Goal: Task Accomplishment & Management: Complete application form

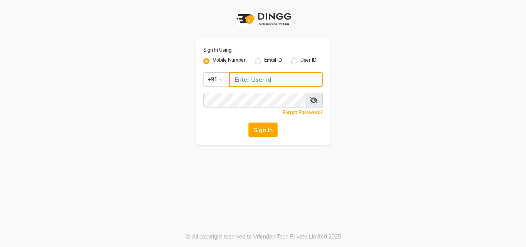
click at [260, 74] on input "Username" at bounding box center [275, 79] width 93 height 15
type input "8310906891"
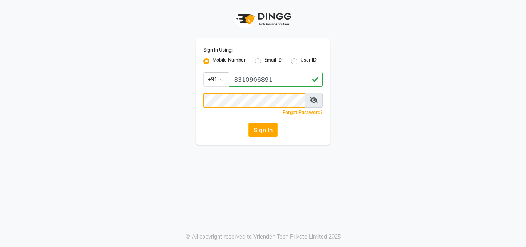
click at [248, 122] on button "Sign In" at bounding box center [262, 129] width 29 height 15
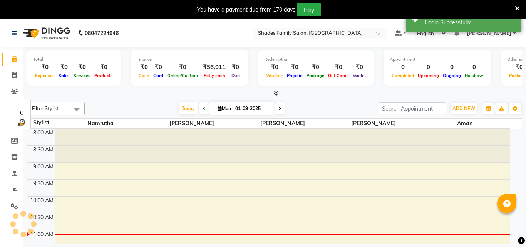
select select "en"
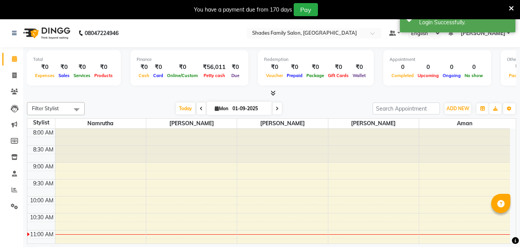
click at [511, 7] on icon at bounding box center [511, 8] width 5 height 7
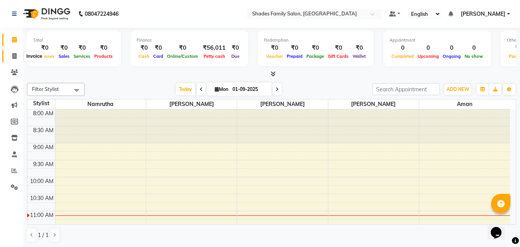
click at [13, 57] on icon at bounding box center [14, 56] width 4 height 6
select select "7447"
select select "service"
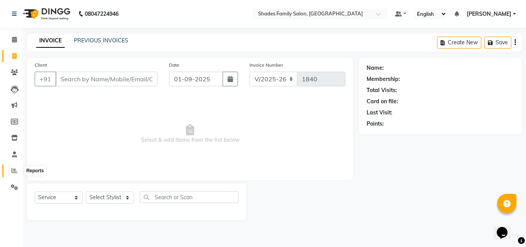
click at [15, 170] on icon at bounding box center [15, 170] width 6 height 6
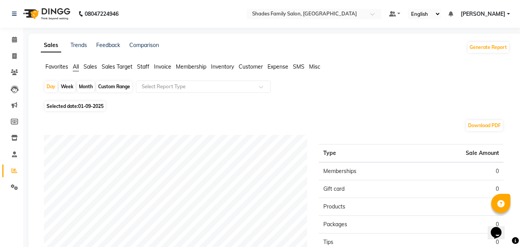
click at [90, 88] on div "Month" at bounding box center [86, 86] width 18 height 11
select select "9"
select select "2025"
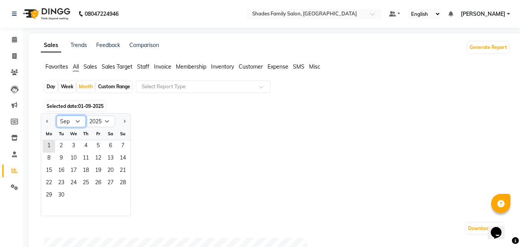
click at [79, 122] on select "Jan Feb Mar Apr May Jun [DATE] Aug Sep Oct Nov Dec" at bounding box center [71, 121] width 29 height 12
select select "8"
click at [57, 115] on select "Jan Feb Mar Apr May Jun [DATE] Aug Sep Oct Nov Dec" at bounding box center [71, 121] width 29 height 12
click at [101, 144] on span "1" at bounding box center [98, 146] width 12 height 12
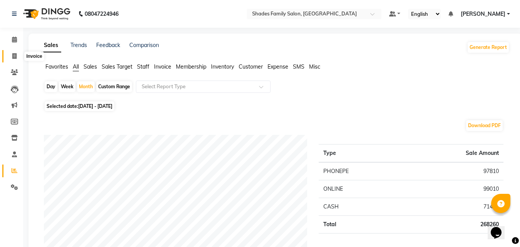
click at [15, 55] on icon at bounding box center [14, 56] width 4 height 6
select select "service"
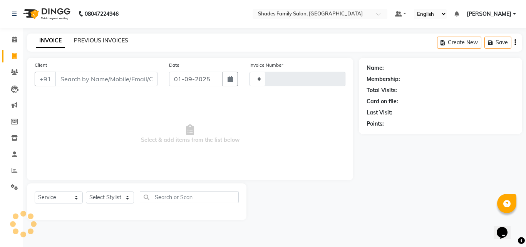
click at [110, 37] on link "PREVIOUS INVOICES" at bounding box center [101, 40] width 54 height 7
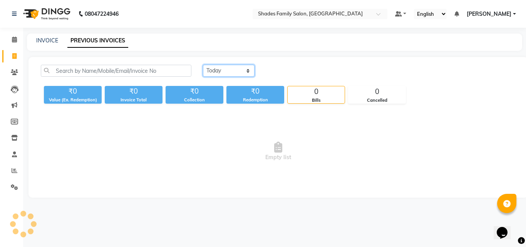
click at [214, 71] on select "[DATE] [DATE] Custom Range" at bounding box center [229, 71] width 52 height 12
select select "[DATE]"
click at [203, 65] on select "[DATE] [DATE] Custom Range" at bounding box center [229, 71] width 52 height 12
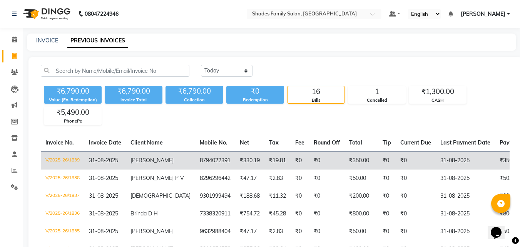
click at [118, 161] on span "31-08-2025" at bounding box center [103, 160] width 29 height 7
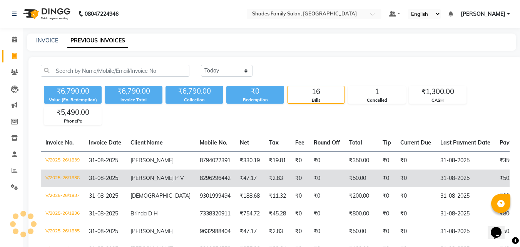
click at [135, 187] on td "[PERSON_NAME] P V" at bounding box center [160, 178] width 69 height 18
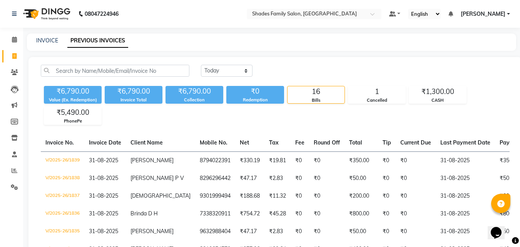
click at [109, 160] on span "31-08-2025" at bounding box center [103, 160] width 29 height 7
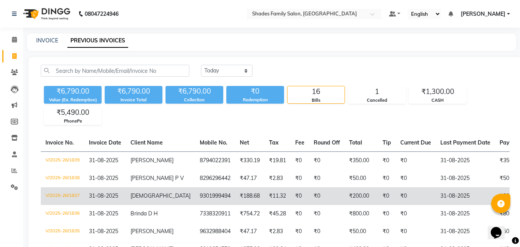
click at [131, 199] on span "[DEMOGRAPHIC_DATA]" at bounding box center [160, 195] width 60 height 7
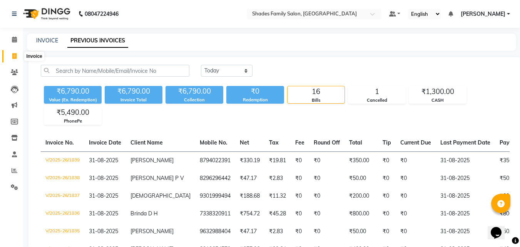
click at [15, 56] on icon at bounding box center [14, 56] width 4 height 6
select select "service"
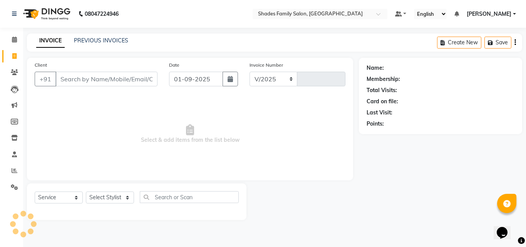
select select "7447"
type input "1840"
click at [120, 198] on select "Select Stylist [PERSON_NAME] [PERSON_NAME]" at bounding box center [110, 197] width 48 height 12
select select "69687"
click at [86, 191] on select "Select Stylist [PERSON_NAME] [PERSON_NAME]" at bounding box center [110, 197] width 48 height 12
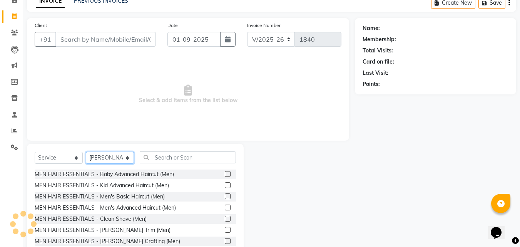
scroll to position [62, 0]
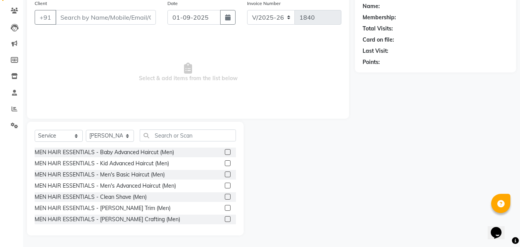
click at [225, 151] on label at bounding box center [228, 152] width 6 height 6
click at [225, 151] on input "checkbox" at bounding box center [227, 152] width 5 height 5
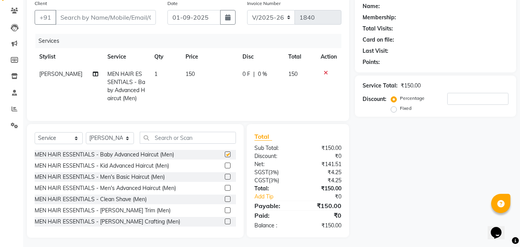
checkbox input "false"
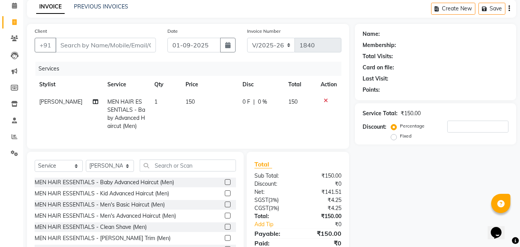
scroll to position [0, 0]
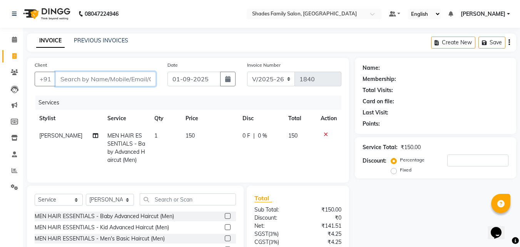
click at [113, 78] on input "Client" at bounding box center [105, 79] width 100 height 15
click at [123, 80] on input "Client" at bounding box center [105, 79] width 100 height 15
type input "9"
type input "0"
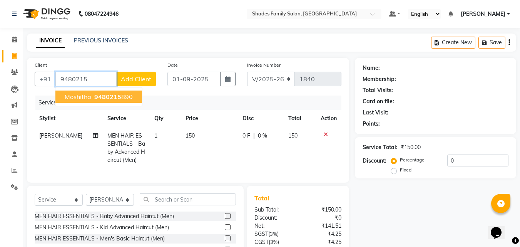
click at [124, 98] on ngb-highlight "9480215 890" at bounding box center [113, 97] width 40 height 8
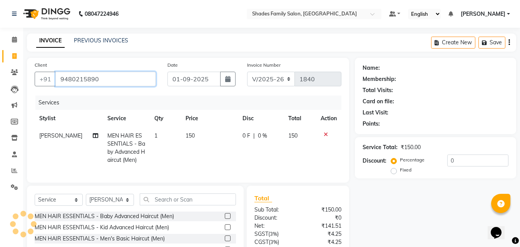
type input "9480215890"
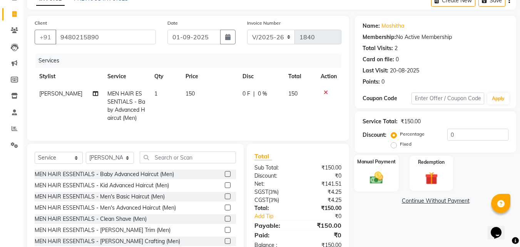
scroll to position [70, 0]
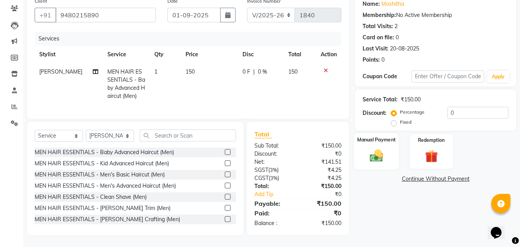
click at [381, 140] on div "Manual Payment" at bounding box center [376, 151] width 45 height 37
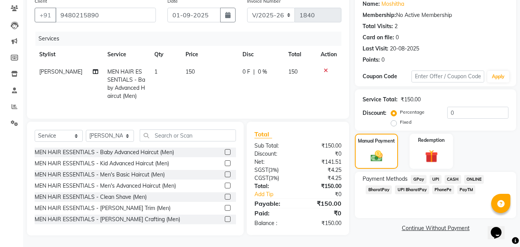
click at [454, 175] on span "CASH" at bounding box center [452, 179] width 17 height 9
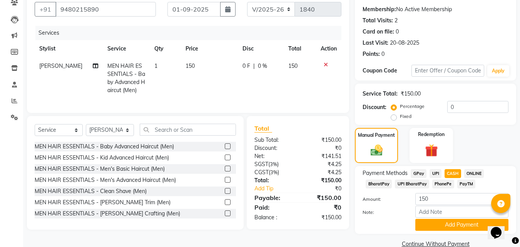
scroll to position [84, 0]
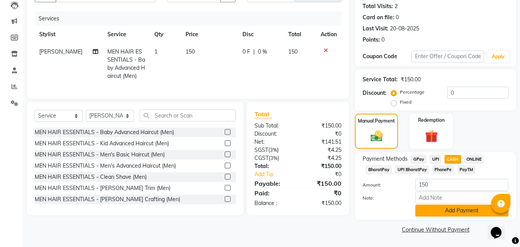
click at [442, 206] on button "Add Payment" at bounding box center [461, 210] width 93 height 12
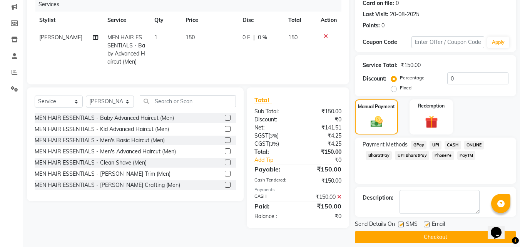
scroll to position [106, 0]
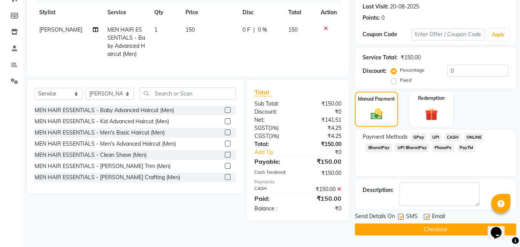
click at [431, 229] on button "Checkout" at bounding box center [435, 229] width 161 height 12
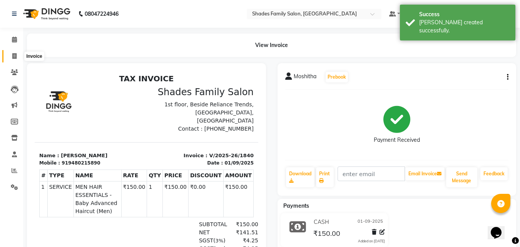
click at [13, 55] on icon at bounding box center [14, 56] width 4 height 6
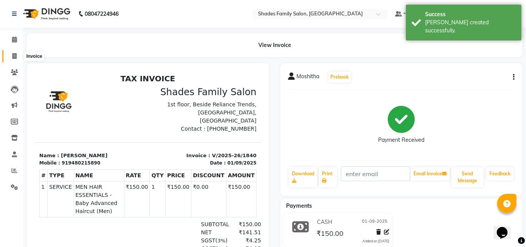
select select "service"
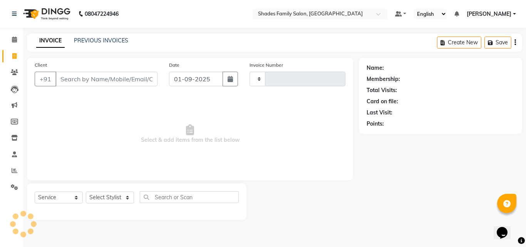
type input "1841"
select select "7447"
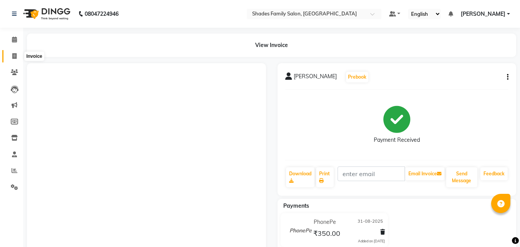
click at [14, 54] on icon at bounding box center [14, 56] width 4 height 6
select select "service"
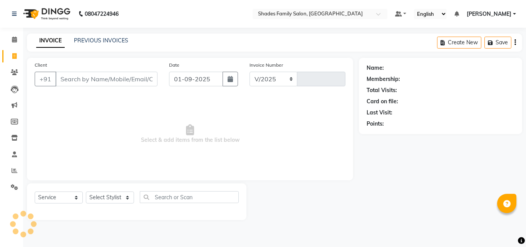
select select "7447"
type input "1840"
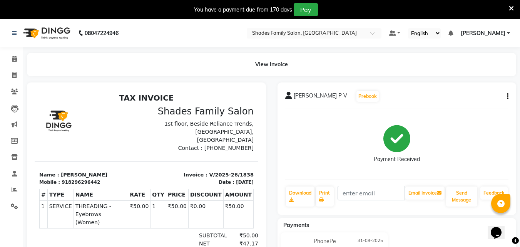
click at [509, 8] on icon at bounding box center [511, 8] width 5 height 7
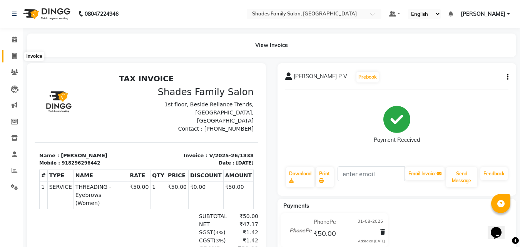
click at [15, 52] on span at bounding box center [14, 56] width 13 height 9
select select "service"
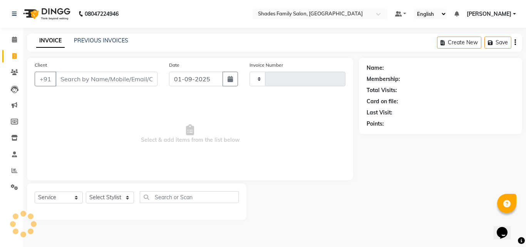
type input "1840"
select select "7447"
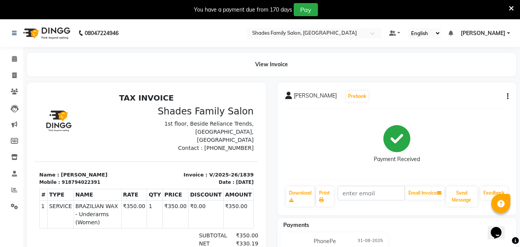
click at [511, 6] on icon at bounding box center [511, 8] width 5 height 7
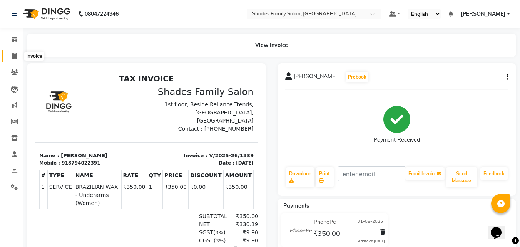
click at [15, 55] on icon at bounding box center [14, 56] width 4 height 6
select select "service"
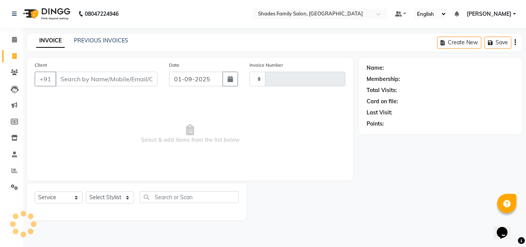
type input "1840"
select select "7447"
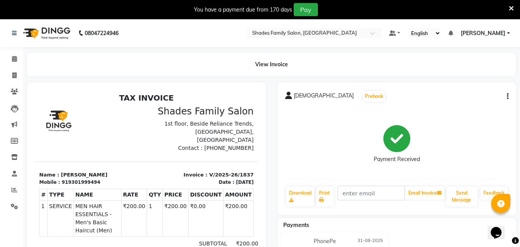
click at [509, 9] on icon at bounding box center [511, 8] width 5 height 7
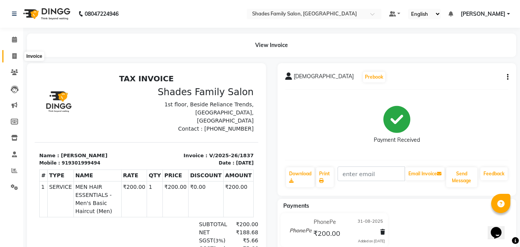
click at [16, 55] on icon at bounding box center [14, 56] width 4 height 6
select select "service"
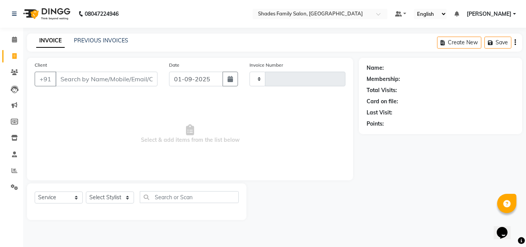
type input "1840"
select select "7447"
